Goal: Complete application form

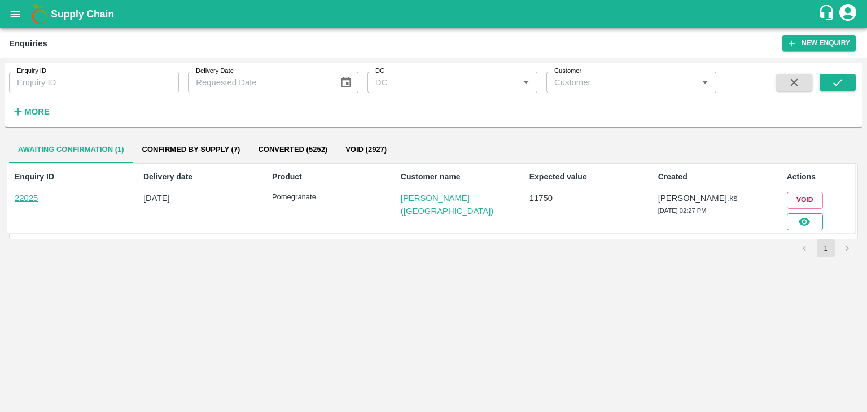
click at [812, 224] on button "button" at bounding box center [804, 221] width 36 height 17
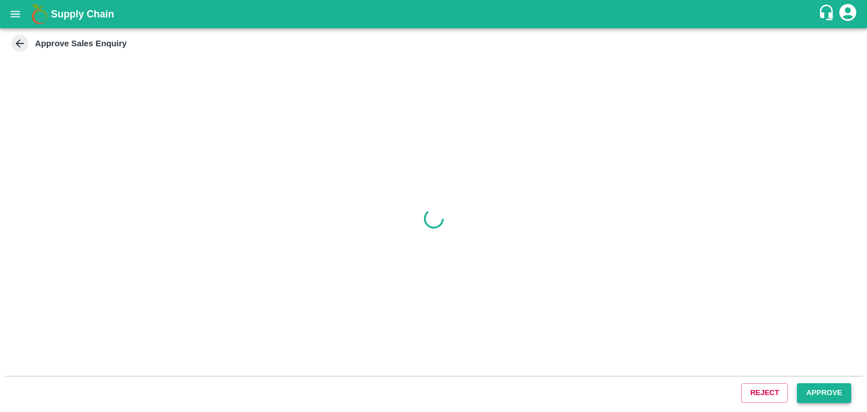
click at [818, 389] on button "Approve" at bounding box center [824, 393] width 54 height 20
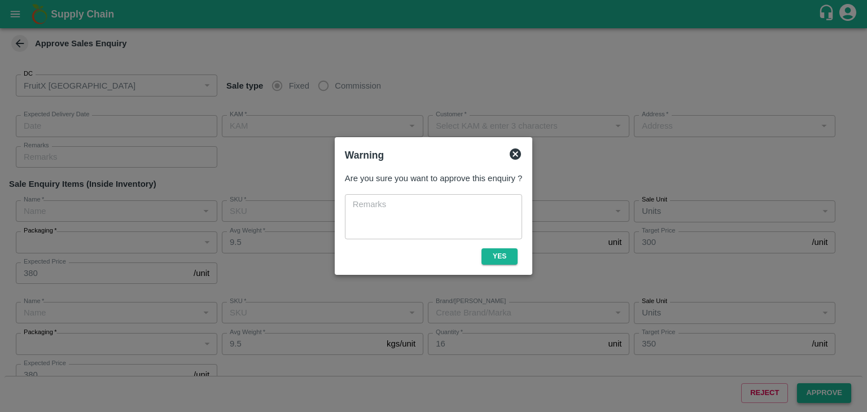
click at [507, 262] on button "Yes" at bounding box center [499, 256] width 36 height 16
type input "[DATE] 02:35 PM"
type input "[PERSON_NAME].ks"
type input "[PERSON_NAME] ([GEOGRAPHIC_DATA])"
type input "[STREET_ADDRESS]"
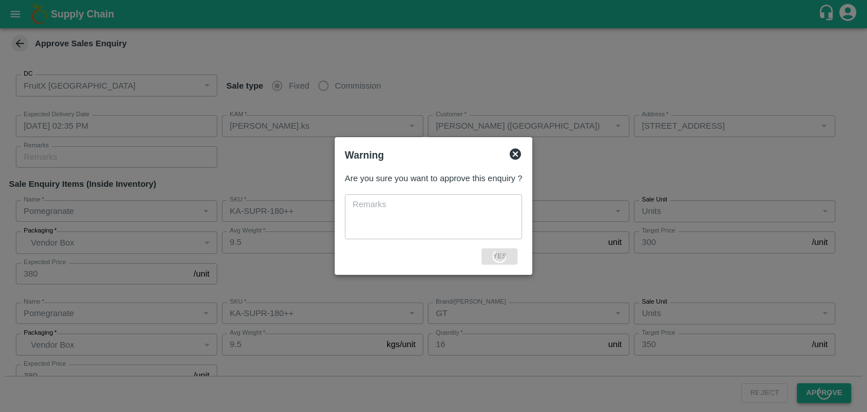
type input "Pomegranate"
type input "KA-SUPR-180++"
type input "GL"
type input "Pomegranate"
type input "KA-SUPR-180++"
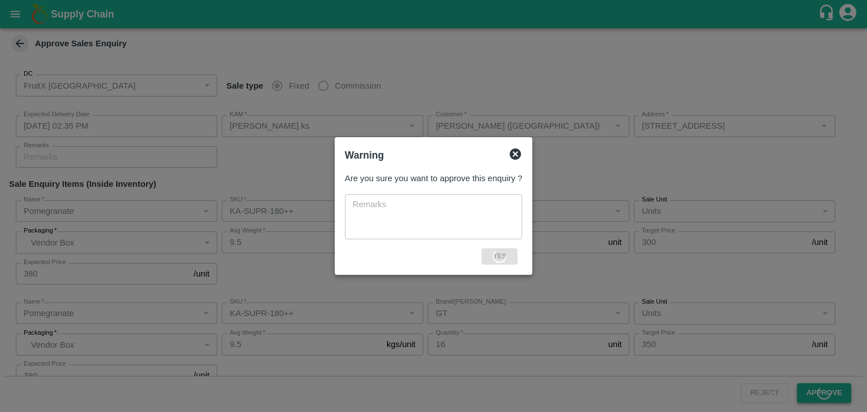
type input "GT"
type input "Pomegranate"
type input "KA-SUPR-100++"
type input "GT"
type input "Pomegranate"
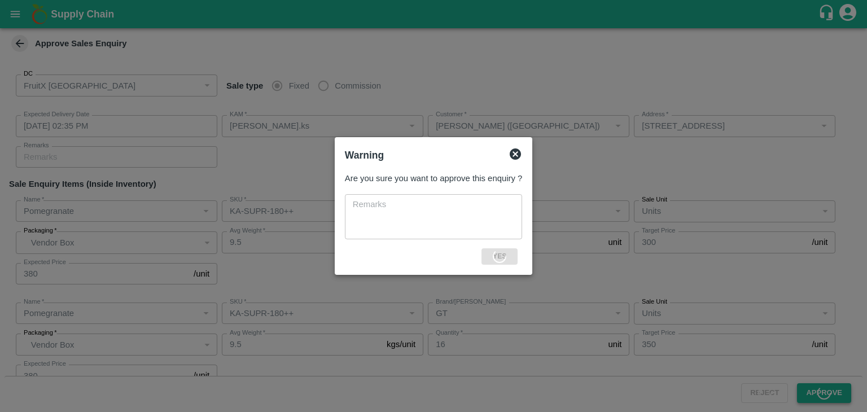
type input "KA-Loose A"
type input "GT"
type input "Others"
type input "Pomegranate"
type input "KA-Loose B"
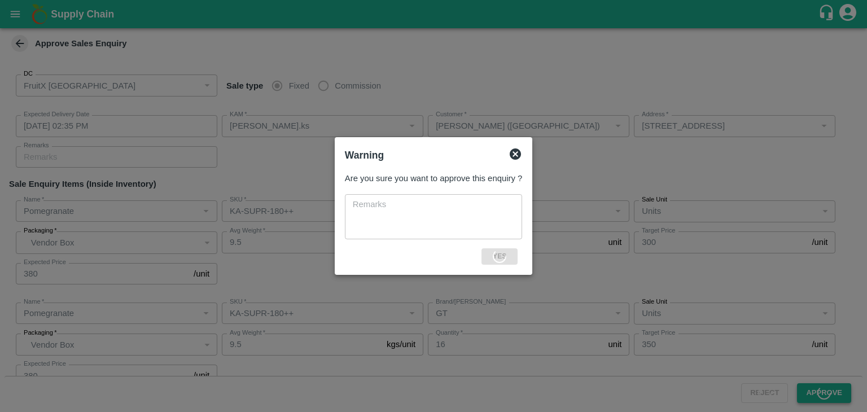
type input "GT"
type input "Pomegranate"
type input "KA-Green"
type input "GT"
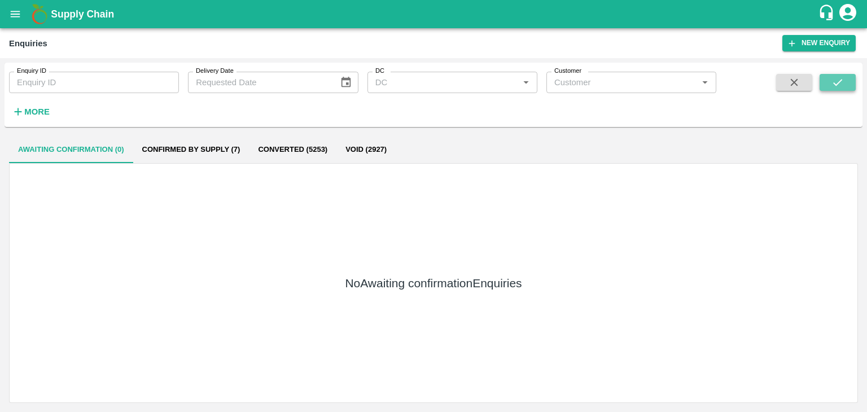
click at [837, 84] on icon "submit" at bounding box center [837, 82] width 9 height 7
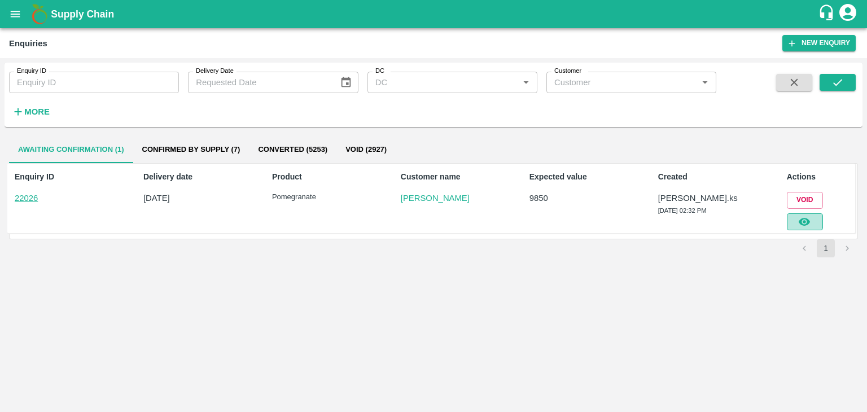
click at [821, 224] on button "button" at bounding box center [804, 221] width 36 height 17
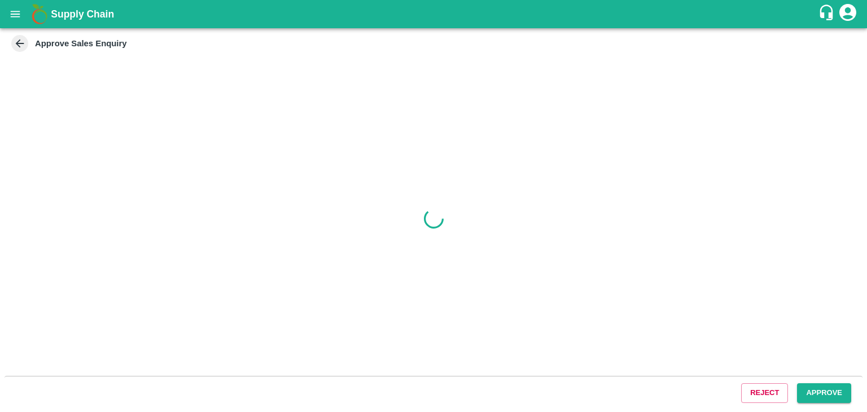
click at [812, 385] on button "Approve" at bounding box center [824, 393] width 54 height 20
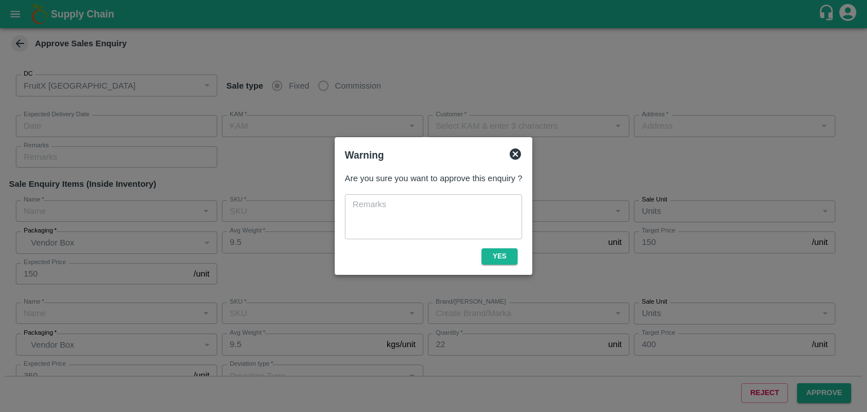
click at [491, 249] on button "Yes" at bounding box center [499, 256] width 36 height 16
type input "[DATE] 02:45 PM"
type input "[PERSON_NAME].ks"
type input "[PERSON_NAME]"
type input "I53, huskur fruits Market , Huskur fruits Market , [GEOGRAPHIC_DATA] , [GEOGRAP…"
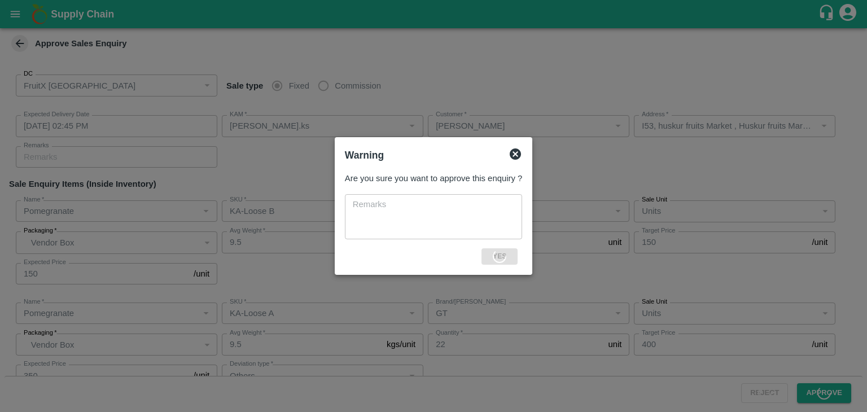
type input "Pomegranate"
type input "KA-Loose B"
type input "GL"
type input "Pomegranate"
type input "KA-Loose A"
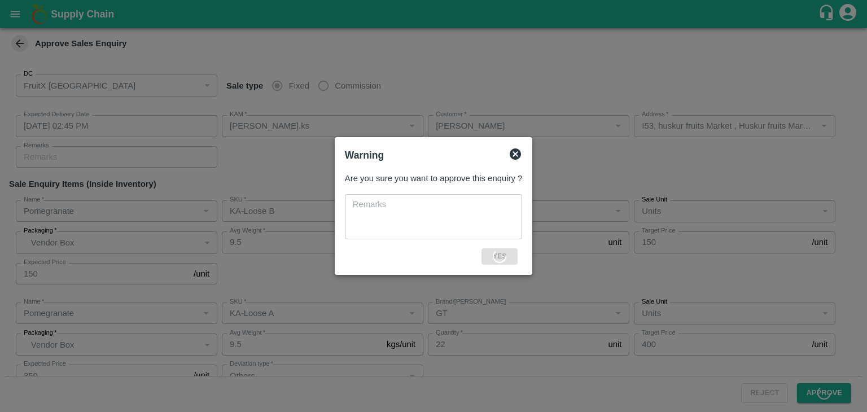
type input "GT"
type input "Others"
type input "Pomegranate"
type input "KA-Green"
type input "GT"
